Goal: Task Accomplishment & Management: Manage account settings

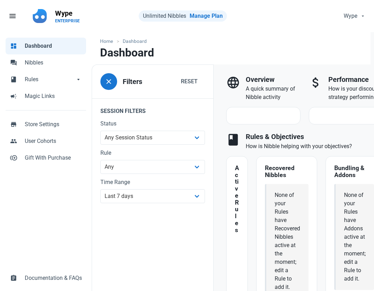
select select "7d"
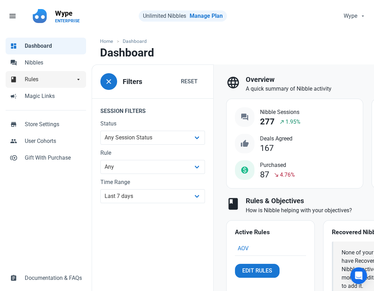
click at [40, 81] on span "Rules" at bounding box center [50, 79] width 50 height 8
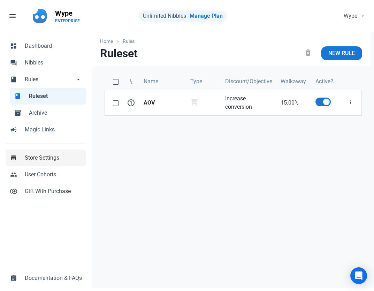
click at [51, 162] on span "Store Settings" at bounding box center [53, 158] width 57 height 8
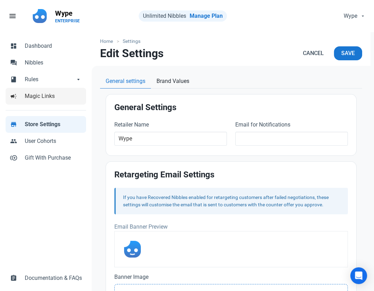
click at [51, 99] on span "Magic Links" at bounding box center [53, 96] width 57 height 8
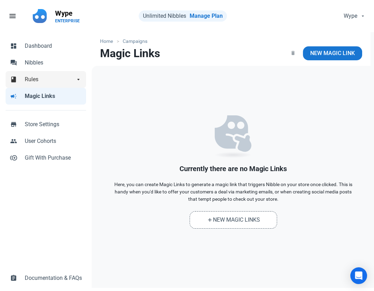
click at [47, 78] on span "Rules" at bounding box center [50, 79] width 50 height 8
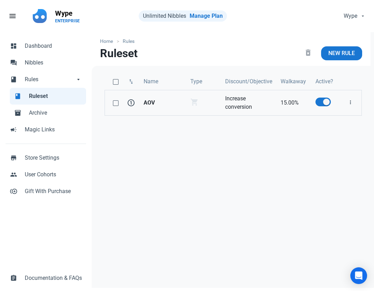
click at [158, 103] on strong "AOV" at bounding box center [162, 103] width 38 height 8
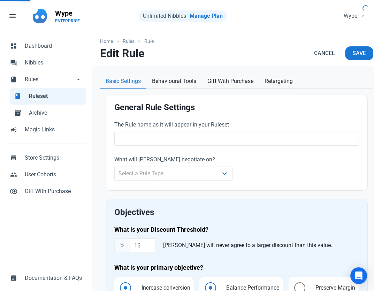
type input "AOV"
select select "cart"
type input "15.00"
radio input "true"
radio input "false"
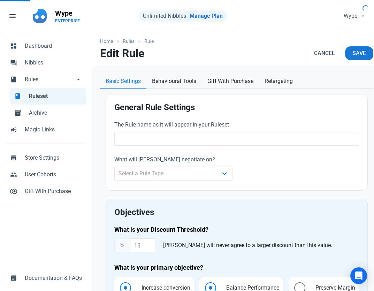
radio input "true"
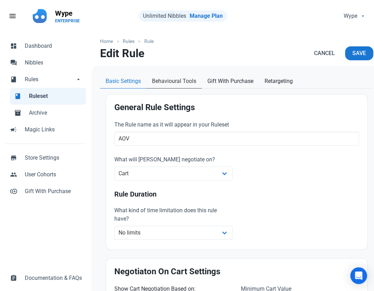
click at [177, 81] on span "Behavioural Tools" at bounding box center [174, 81] width 44 height 8
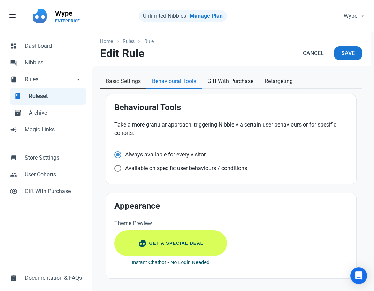
click at [131, 79] on span "Basic Settings" at bounding box center [122, 81] width 35 height 8
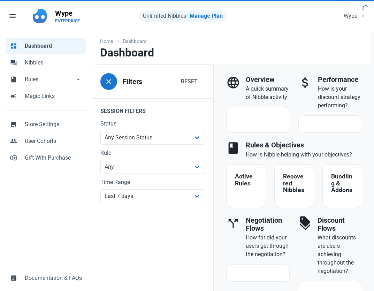
select select "7d"
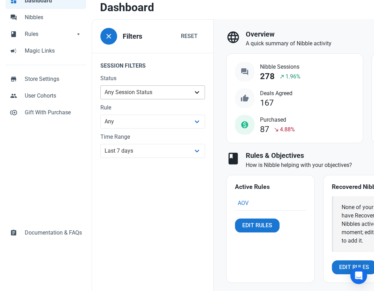
scroll to position [46, 0]
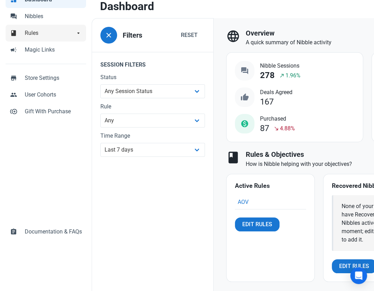
click at [50, 31] on span "Rules" at bounding box center [50, 33] width 50 height 8
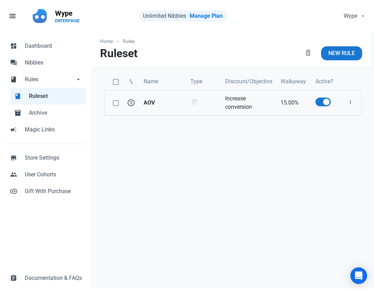
click at [179, 110] on link "AOV" at bounding box center [162, 102] width 47 height 25
select select "cart"
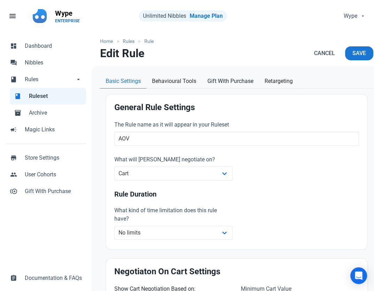
click at [189, 70] on div at bounding box center [237, 69] width 290 height 6
click at [188, 81] on span "Behavioural Tools" at bounding box center [174, 81] width 44 height 8
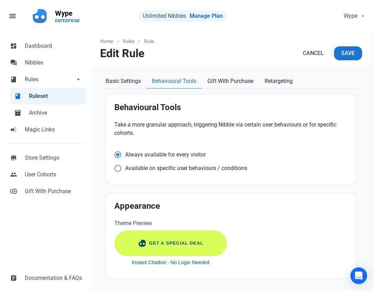
scroll to position [4, 0]
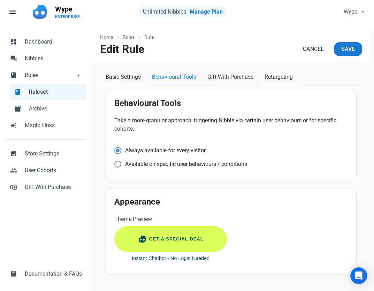
click at [242, 75] on span "Gift With Purchase" at bounding box center [230, 77] width 46 height 8
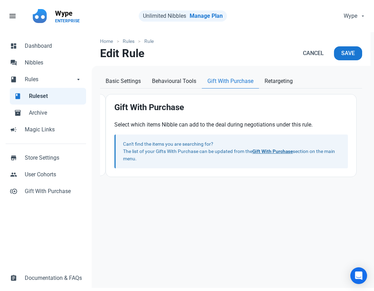
scroll to position [0, 0]
click at [273, 80] on span "Retargeting" at bounding box center [278, 81] width 28 height 8
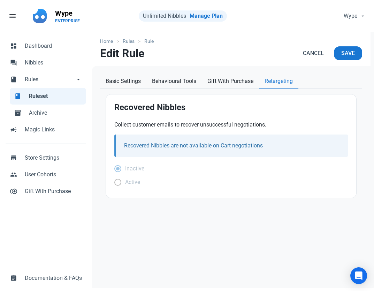
click at [134, 73] on div "Home Rules Rule Edit Rule Cancel Save Basic Settings Behavioural Tools Gift Wit…" at bounding box center [231, 162] width 278 height 260
click at [139, 81] on span "Basic Settings" at bounding box center [122, 81] width 35 height 8
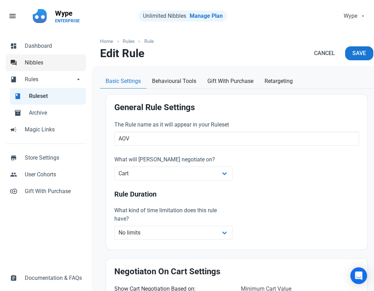
click at [60, 70] on link "forum Nibbles" at bounding box center [46, 62] width 80 height 17
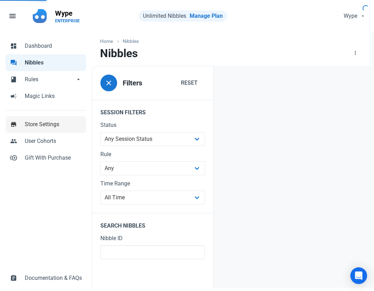
click at [50, 125] on span "Store Settings" at bounding box center [53, 124] width 57 height 8
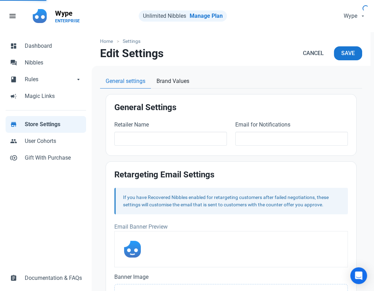
type input "Wype"
click at [47, 138] on span "User Cohorts" at bounding box center [53, 141] width 57 height 8
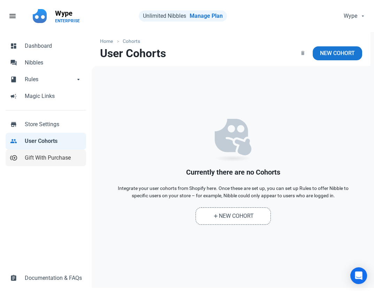
click at [45, 152] on link "control_point_duplicate Gift With Purchase" at bounding box center [46, 157] width 80 height 17
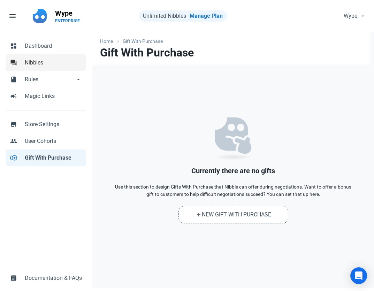
click at [52, 61] on span "Nibbles" at bounding box center [53, 62] width 57 height 8
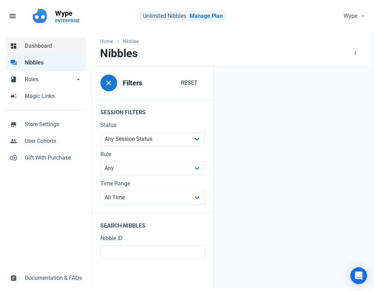
click at [51, 45] on span "Dashboard" at bounding box center [53, 46] width 57 height 8
select select "7d"
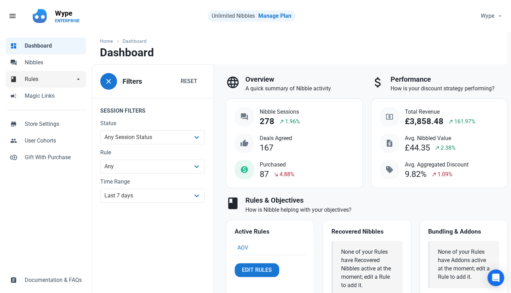
click at [33, 80] on span "Rules" at bounding box center [50, 79] width 50 height 8
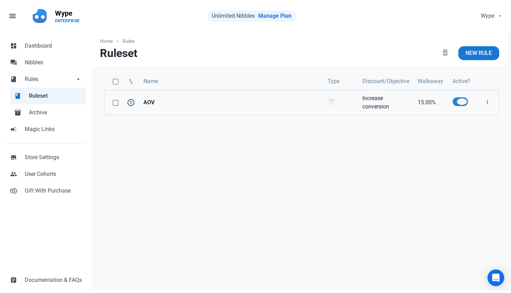
click at [373, 105] on label at bounding box center [460, 101] width 15 height 9
click at [373, 104] on input "checkbox" at bounding box center [455, 102] width 5 height 5
checkbox input "false"
